Goal: Task Accomplishment & Management: Manage account settings

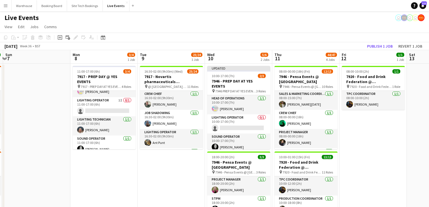
scroll to position [0, 175]
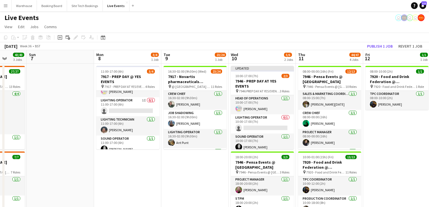
drag, startPoint x: 109, startPoint y: 173, endPoint x: 133, endPoint y: 178, distance: 24.1
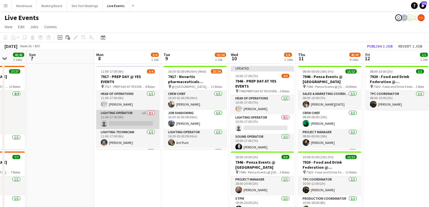
click at [113, 110] on app-card-role "Lighting Operator 1I 0/1 11:00-17:00 (6h) single-neutral-actions" at bounding box center [127, 119] width 63 height 19
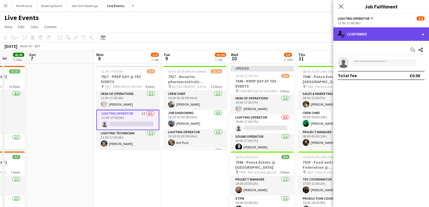
click at [392, 35] on div "single-neutral-actions-check-2 Confirmed" at bounding box center [381, 34] width 96 height 14
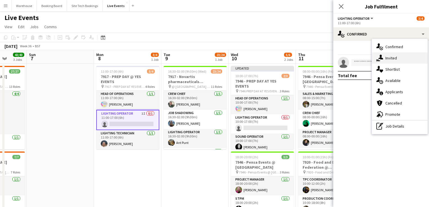
click at [392, 60] on span "Invited" at bounding box center [391, 57] width 12 height 5
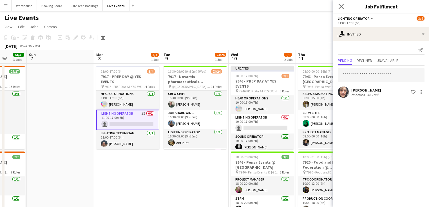
click at [344, 6] on app-icon "Close pop-in" at bounding box center [341, 7] width 8 height 8
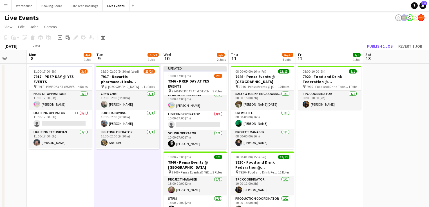
drag, startPoint x: 185, startPoint y: 164, endPoint x: 52, endPoint y: 160, distance: 132.3
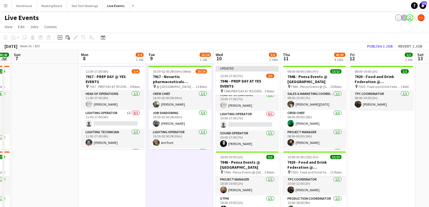
drag, startPoint x: 259, startPoint y: 160, endPoint x: 368, endPoint y: 158, distance: 109.4
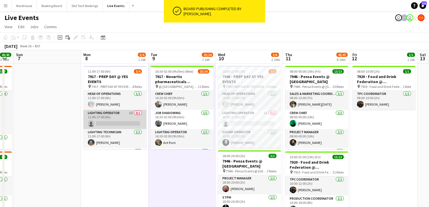
scroll to position [0, 0]
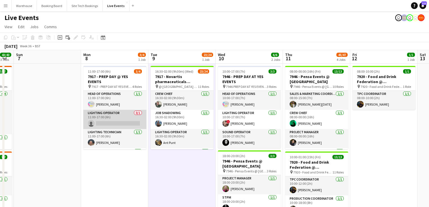
drag, startPoint x: 107, startPoint y: 108, endPoint x: 103, endPoint y: 107, distance: 4.3
click at [108, 110] on app-card-role "Lighting Operator 0/1 11:00-17:00 (6h) single-neutral-actions" at bounding box center [114, 119] width 63 height 19
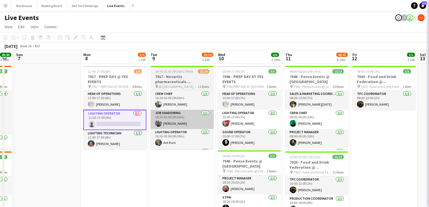
scroll to position [0, 120]
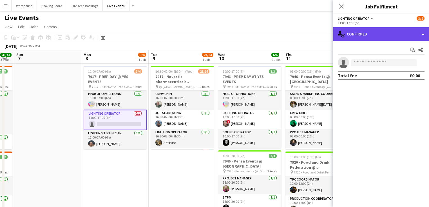
click at [389, 36] on div "single-neutral-actions-check-2 Confirmed" at bounding box center [381, 34] width 96 height 14
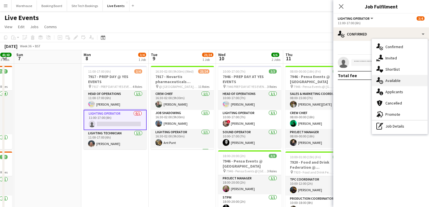
click at [382, 79] on icon "single-neutral-actions-upload" at bounding box center [379, 80] width 7 height 7
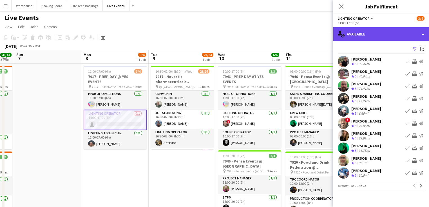
click at [427, 32] on div "single-neutral-actions-upload Available" at bounding box center [381, 34] width 96 height 14
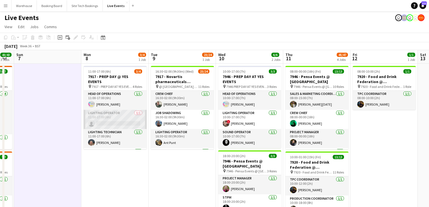
click at [126, 112] on app-card-role "Lighting Operator 0/1 11:00-17:00 (6h) single-neutral-actions" at bounding box center [115, 119] width 63 height 19
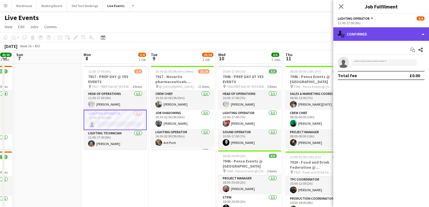
click at [361, 35] on div "single-neutral-actions-check-2 Confirmed" at bounding box center [381, 34] width 96 height 14
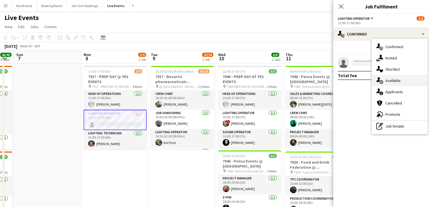
click at [388, 80] on span "Available" at bounding box center [392, 80] width 15 height 5
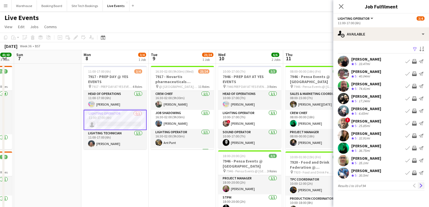
click at [421, 186] on app-icon "Next" at bounding box center [421, 185] width 4 height 4
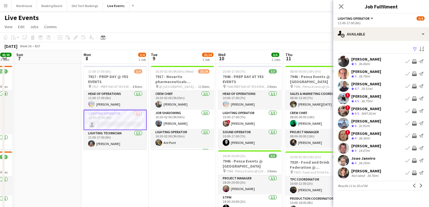
click at [411, 183] on button "Previous" at bounding box center [414, 185] width 7 height 7
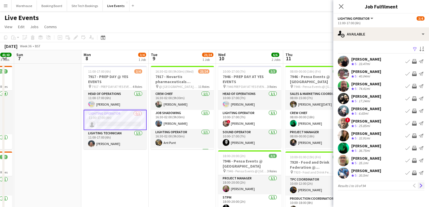
click at [421, 185] on app-icon "Next" at bounding box center [421, 185] width 4 height 4
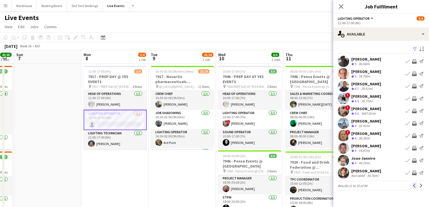
click at [413, 184] on app-icon "Previous" at bounding box center [414, 185] width 4 height 4
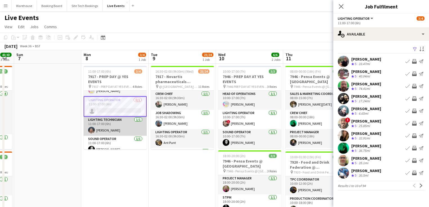
scroll to position [0, 0]
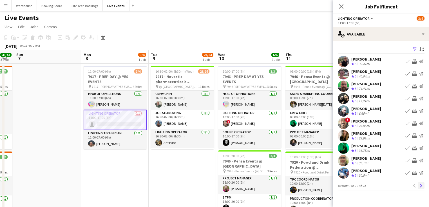
click at [421, 188] on button "Next" at bounding box center [420, 185] width 7 height 7
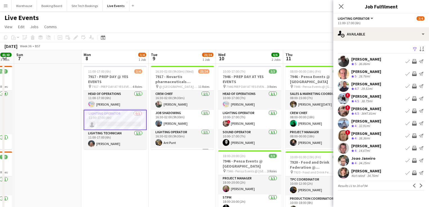
click at [425, 184] on app-available-tab "Filter Sort asc [PERSON_NAME] Crew rating 5 36.06mi Book crew Invite crew Send …" at bounding box center [381, 117] width 96 height 145
click at [422, 185] on app-icon "Next" at bounding box center [421, 185] width 4 height 4
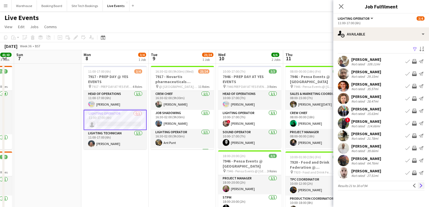
click at [419, 185] on app-icon "Next" at bounding box center [421, 185] width 4 height 4
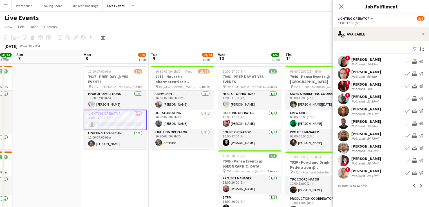
click at [420, 185] on app-icon "Next" at bounding box center [421, 185] width 4 height 4
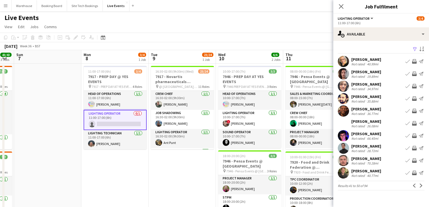
click at [339, 7] on icon "Close pop-in" at bounding box center [341, 6] width 5 height 5
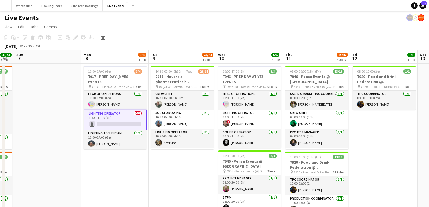
drag, startPoint x: 123, startPoint y: 119, endPoint x: 130, endPoint y: 123, distance: 7.9
click at [123, 119] on app-card-role "Lighting Operator 0/1 11:00-17:00 (6h) single-neutral-actions" at bounding box center [115, 120] width 63 height 20
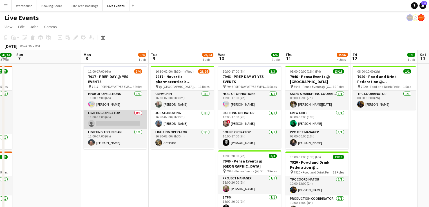
click at [118, 118] on app-card-role "Lighting Operator 0/1 11:00-17:00 (6h) single-neutral-actions" at bounding box center [115, 119] width 63 height 19
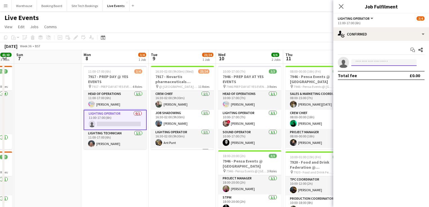
click at [356, 64] on input at bounding box center [383, 62] width 65 height 7
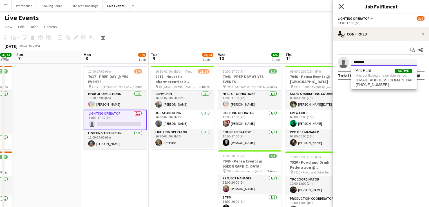
type input "********"
click at [343, 8] on icon "Close pop-in" at bounding box center [340, 6] width 5 height 5
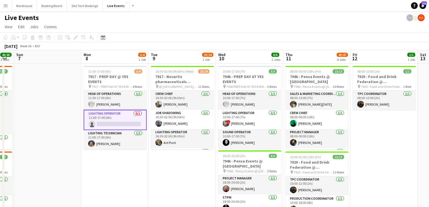
drag, startPoint x: 100, startPoint y: 201, endPoint x: 102, endPoint y: 198, distance: 3.8
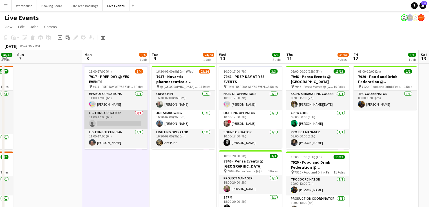
click at [128, 118] on app-card-role "Lighting Operator 0/1 11:00-17:00 (6h) single-neutral-actions" at bounding box center [115, 119] width 63 height 19
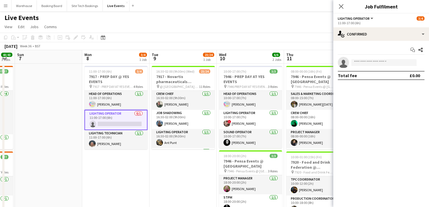
scroll to position [0, 119]
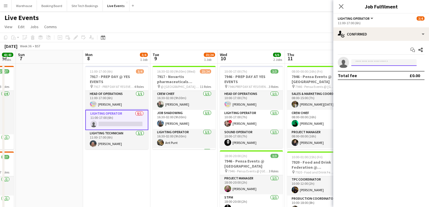
click at [373, 62] on input at bounding box center [383, 62] width 65 height 7
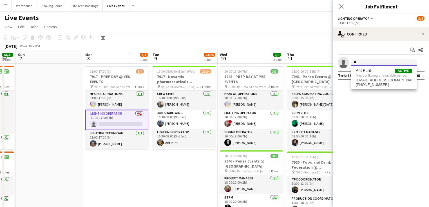
type input "*"
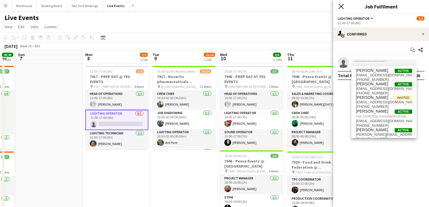
click at [343, 8] on icon at bounding box center [340, 6] width 5 height 5
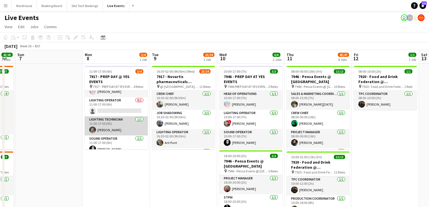
scroll to position [0, 0]
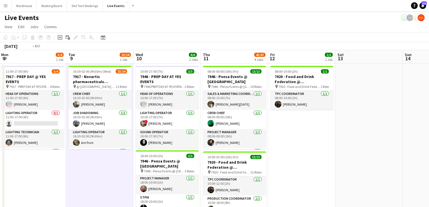
drag, startPoint x: 370, startPoint y: 154, endPoint x: 278, endPoint y: 138, distance: 93.4
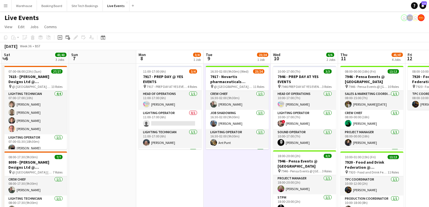
scroll to position [0, 172]
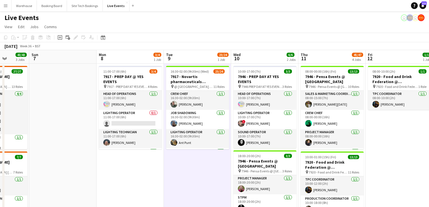
drag, startPoint x: 104, startPoint y: 172, endPoint x: 200, endPoint y: 180, distance: 96.6
drag, startPoint x: 154, startPoint y: 178, endPoint x: 239, endPoint y: 176, distance: 84.7
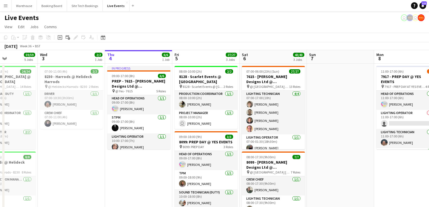
scroll to position [0, 164]
drag, startPoint x: 44, startPoint y: 182, endPoint x: 157, endPoint y: 180, distance: 112.5
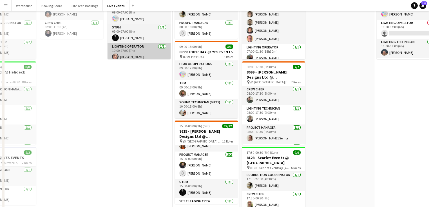
scroll to position [0, 0]
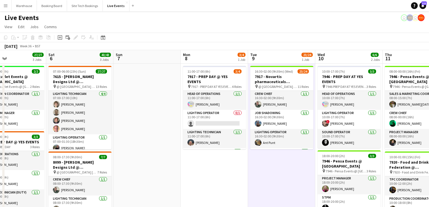
drag, startPoint x: 382, startPoint y: 174, endPoint x: 135, endPoint y: 150, distance: 248.4
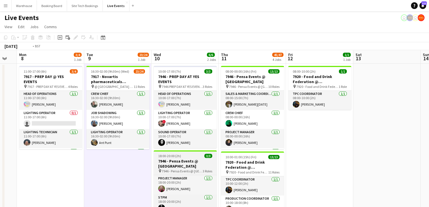
drag, startPoint x: 160, startPoint y: 161, endPoint x: 157, endPoint y: 156, distance: 6.4
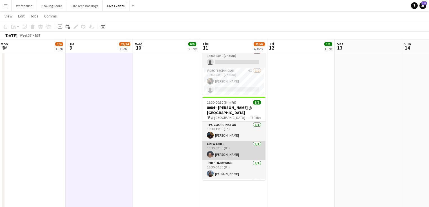
click at [212, 154] on app-user-avatar at bounding box center [210, 154] width 7 height 7
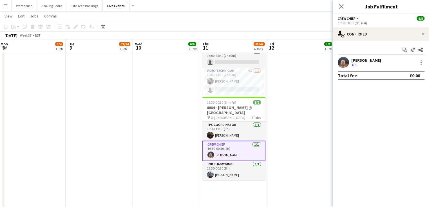
click at [344, 64] on app-user-avatar at bounding box center [343, 62] width 11 height 11
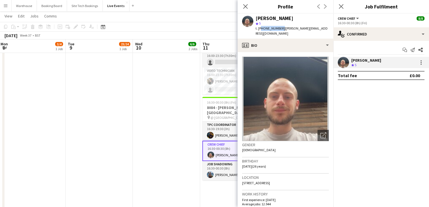
drag, startPoint x: 260, startPoint y: 29, endPoint x: 279, endPoint y: 30, distance: 18.6
click at [279, 30] on div "t. [PHONE_NUMBER] | [PERSON_NAME][EMAIL_ADDRESS][DOMAIN_NAME]" at bounding box center [291, 31] width 73 height 10
copy span "447468421509"
drag, startPoint x: 243, startPoint y: 7, endPoint x: 251, endPoint y: 7, distance: 7.9
click at [243, 7] on icon "Close pop-in" at bounding box center [245, 6] width 5 height 5
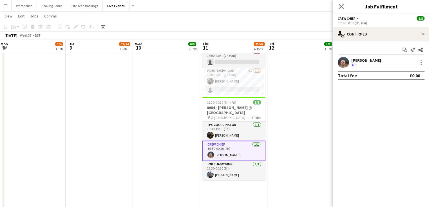
click at [343, 7] on icon "Close pop-in" at bounding box center [340, 6] width 5 height 5
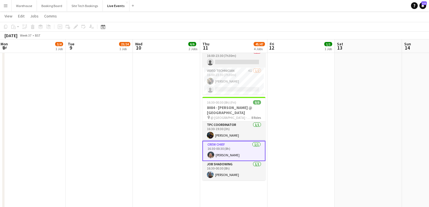
click at [296, 169] on app-date-cell "08:00-10:00 (2h) 1/1 7920 - Food and Drink Federation @ Roundhouse pin 7920 - F…" at bounding box center [300, 47] width 67 height 419
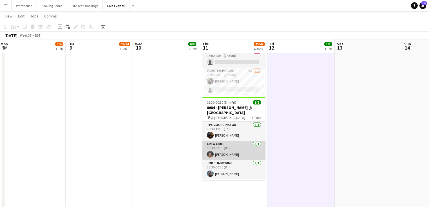
click at [212, 153] on app-user-avatar at bounding box center [210, 154] width 7 height 7
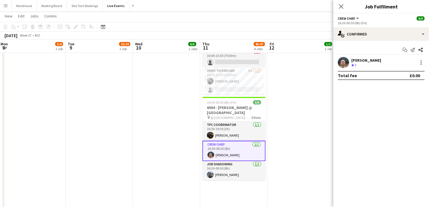
click at [345, 63] on app-user-avatar at bounding box center [343, 62] width 11 height 11
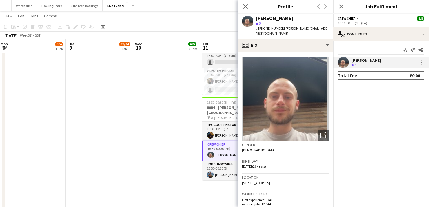
click at [258, 5] on h3 "Profile" at bounding box center [285, 6] width 96 height 7
click at [242, 7] on app-icon "Close pop-in" at bounding box center [245, 7] width 8 height 8
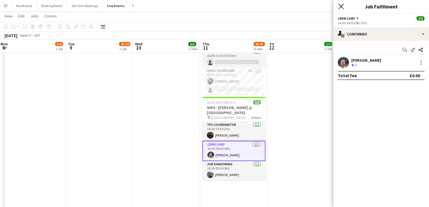
click at [343, 7] on icon "Close pop-in" at bounding box center [340, 6] width 5 height 5
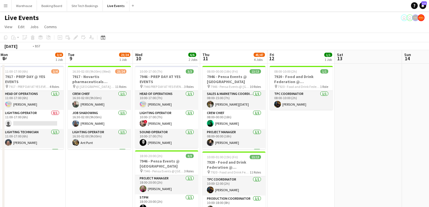
drag, startPoint x: 54, startPoint y: 170, endPoint x: 129, endPoint y: 173, distance: 75.4
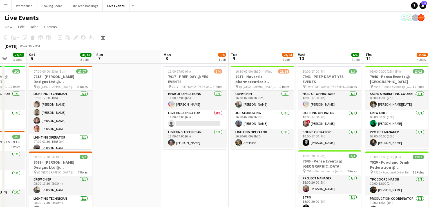
drag, startPoint x: 214, startPoint y: 170, endPoint x: 229, endPoint y: 169, distance: 14.7
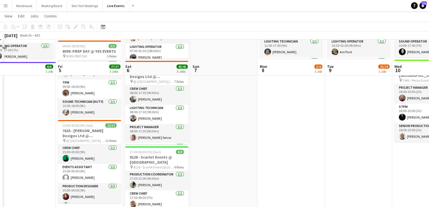
scroll to position [135, 0]
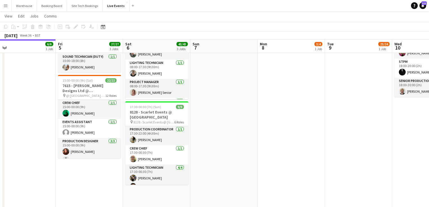
drag, startPoint x: 109, startPoint y: 141, endPoint x: 72, endPoint y: 142, distance: 36.9
click at [91, 141] on app-calendar-viewport "Tue 2 59/59 5 Jobs Wed 3 2/2 1 Job Thu 4 6/6 1 Job Fri 5 27/27 3 Jobs Sat 6 43/…" at bounding box center [214, 117] width 429 height 460
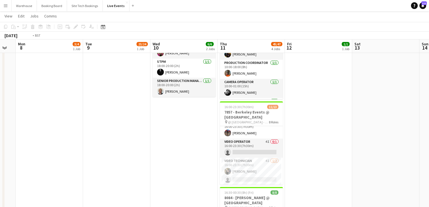
drag, startPoint x: 213, startPoint y: 141, endPoint x: 97, endPoint y: 140, distance: 116.2
click at [74, 137] on app-calendar-viewport "Fri 5 27/27 3 Jobs Sat 6 43/43 3 Jobs Sun 7 Mon 8 3/4 1 Job Tue 9 23/24 1 Job W…" at bounding box center [214, 117] width 429 height 460
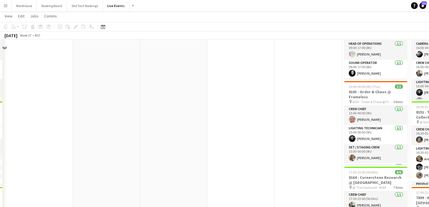
scroll to position [68, 0]
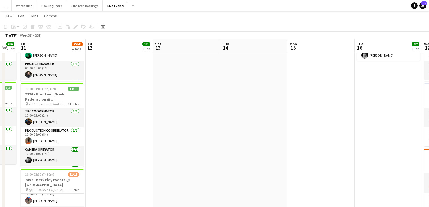
drag, startPoint x: 261, startPoint y: 153, endPoint x: 106, endPoint y: 149, distance: 155.1
click at [93, 147] on app-calendar-viewport "Mon 8 3/4 1 Job Tue 9 23/24 1 Job Wed 10 6/6 2 Jobs Thu 11 45/47 4 Jobs Fri 12 …" at bounding box center [214, 184] width 429 height 460
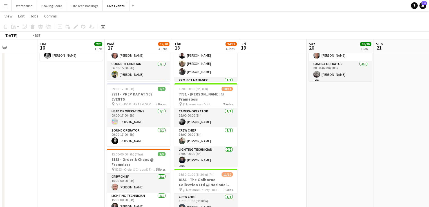
drag, startPoint x: 320, startPoint y: 159, endPoint x: 190, endPoint y: 156, distance: 129.4
click at [189, 156] on app-calendar-viewport "Fri 12 1/1 1 Job Sat 13 Sun 14 Mon 15 Tue 16 2/2 1 Job Wed 17 17/20 4 Jobs Thu …" at bounding box center [214, 184] width 429 height 460
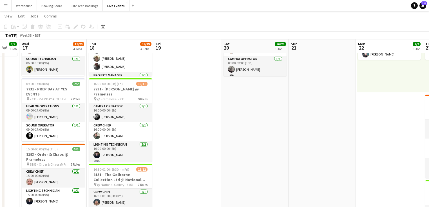
scroll to position [0, 0]
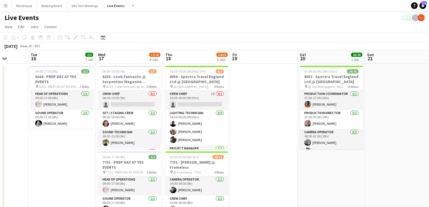
drag, startPoint x: 223, startPoint y: 162, endPoint x: 325, endPoint y: 152, distance: 102.3
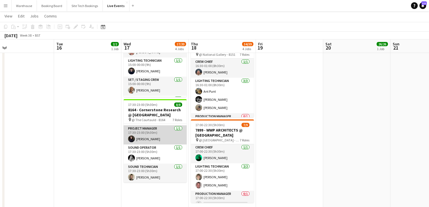
scroll to position [23, 0]
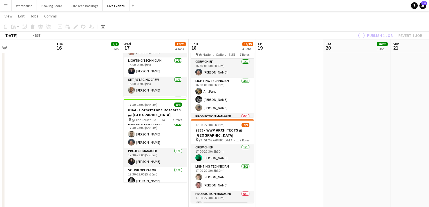
drag, startPoint x: 69, startPoint y: 132, endPoint x: 136, endPoint y: 140, distance: 67.4
click at [160, 135] on app-calendar-viewport "Sat 13 Sun 14 Mon 15 Tue 16 2/2 1 Job Wed 17 17/20 4 Jobs Thu 18 34/39 4 Jobs F…" at bounding box center [214, 49] width 429 height 460
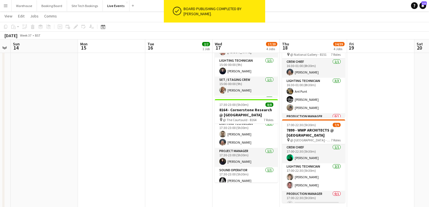
click at [214, 143] on app-calendar-viewport "Fri 12 1/1 1 Job Sat 13 Sun 14 Mon 15 Tue 16 2/2 1 Job Wed 17 17/20 4 Jobs Thu …" at bounding box center [214, 49] width 429 height 460
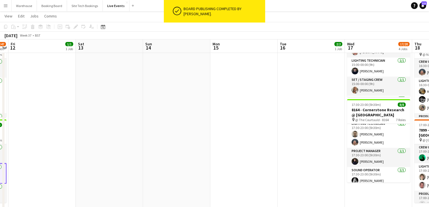
drag, startPoint x: 192, startPoint y: 146, endPoint x: 192, endPoint y: 143, distance: 3.1
click at [243, 147] on app-calendar-viewport "Thu 11 45/47 4 Jobs Fri 12 1/1 1 Job Sat 13 Sun 14 Mon 15 Tue 16 2/2 1 Job Wed …" at bounding box center [214, 49] width 429 height 460
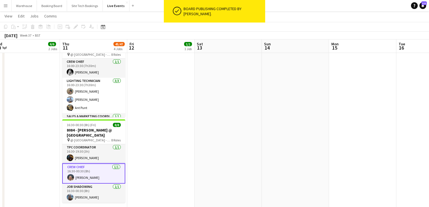
click at [281, 142] on app-calendar-viewport "Mon 8 3/4 1 Job Tue 9 23/24 1 Job Wed 10 6/6 2 Jobs Thu 11 45/47 4 Jobs Fri 12 …" at bounding box center [214, 49] width 429 height 460
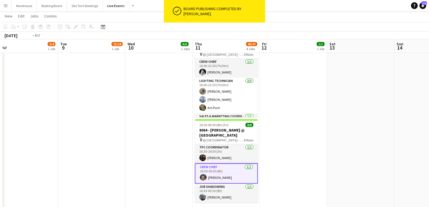
drag, startPoint x: 176, startPoint y: 140, endPoint x: 254, endPoint y: 142, distance: 78.2
click at [224, 140] on app-calendar-viewport "Sat 6 43/43 3 Jobs Sun 7 Mon 8 3/4 1 Job Tue 9 23/24 1 Job Wed 10 6/6 2 Jobs Th…" at bounding box center [214, 49] width 429 height 460
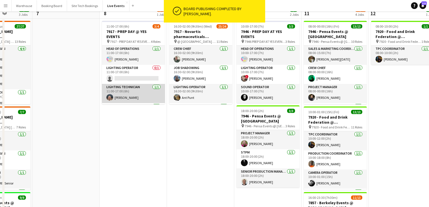
scroll to position [0, 0]
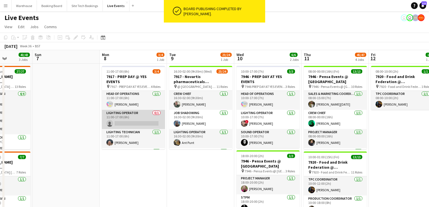
click at [124, 117] on app-card-role "Lighting Operator 0/1 11:00-17:00 (6h) single-neutral-actions" at bounding box center [133, 119] width 63 height 19
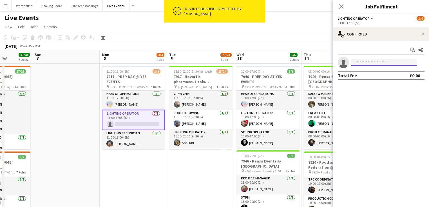
click at [371, 60] on input at bounding box center [383, 62] width 65 height 7
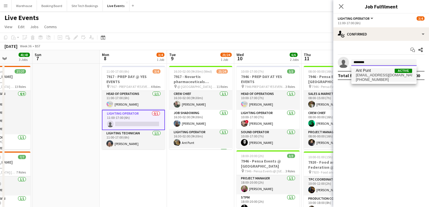
type input "********"
click at [365, 74] on span "[EMAIL_ADDRESS][DOMAIN_NAME]" at bounding box center [384, 75] width 56 height 5
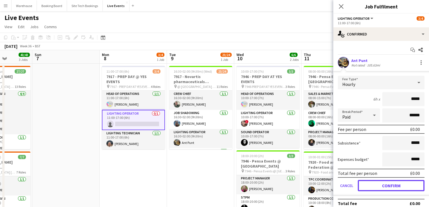
drag, startPoint x: 395, startPoint y: 184, endPoint x: 403, endPoint y: 178, distance: 9.6
click at [395, 184] on button "Confirm" at bounding box center [391, 185] width 67 height 11
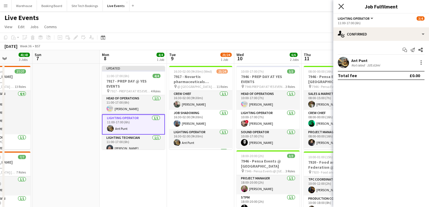
click at [342, 7] on icon at bounding box center [340, 6] width 5 height 5
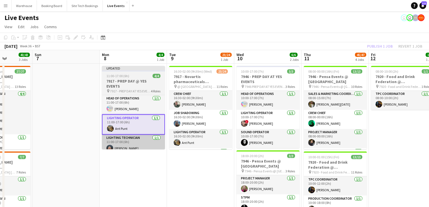
scroll to position [0, 169]
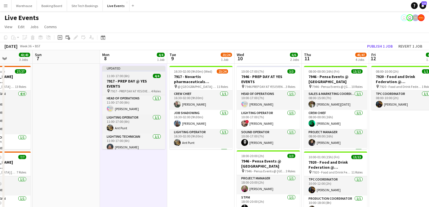
click at [132, 89] on span "7917 - PREP DAY AT YES EVENTS" at bounding box center [130, 91] width 41 height 4
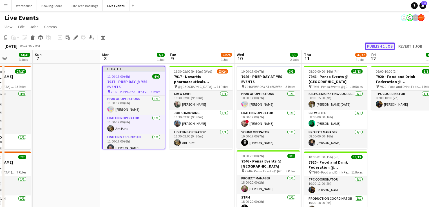
click at [385, 45] on button "Publish 1 job" at bounding box center [380, 45] width 30 height 7
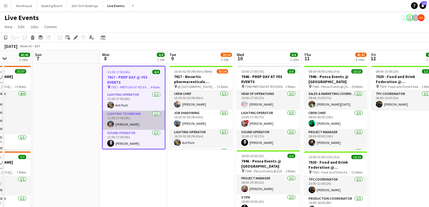
scroll to position [0, 0]
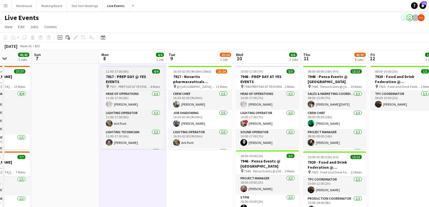
click at [129, 78] on h3 "7917 - PREP DAY @ YES EVENTS" at bounding box center [132, 79] width 63 height 10
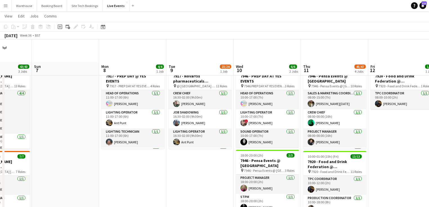
scroll to position [23, 0]
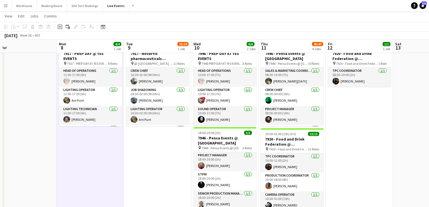
scroll to position [0, 236]
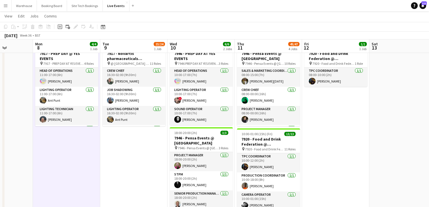
drag, startPoint x: 213, startPoint y: 155, endPoint x: 147, endPoint y: 151, distance: 66.2
click at [147, 151] on app-calendar-viewport "Thu 4 6/6 1 Job Fri 5 27/27 3 Jobs Sat 6 43/43 3 Jobs Sun 7 Mon 8 4/4 1 Job Tue…" at bounding box center [214, 196] width 429 height 394
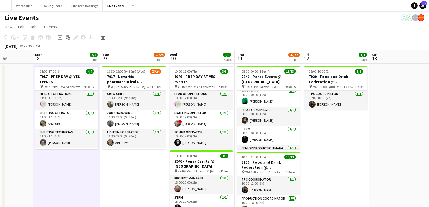
scroll to position [0, 168]
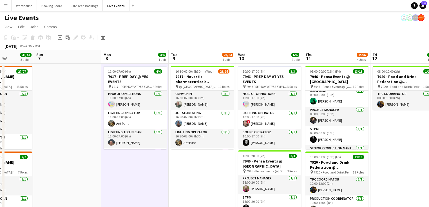
drag, startPoint x: 122, startPoint y: 174, endPoint x: 190, endPoint y: 170, distance: 68.4
